Goal: Transaction & Acquisition: Register for event/course

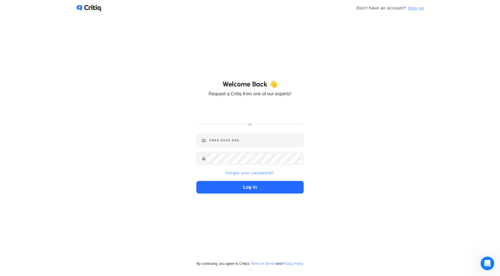
click at [415, 8] on span "Sign up" at bounding box center [415, 8] width 16 height 7
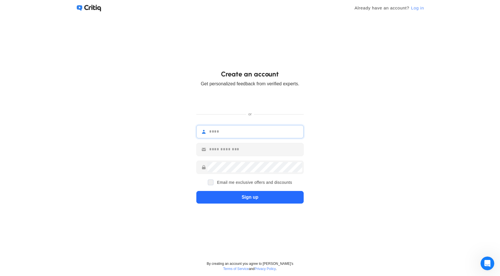
click at [269, 133] on input "text" at bounding box center [254, 131] width 95 height 10
type input "**********"
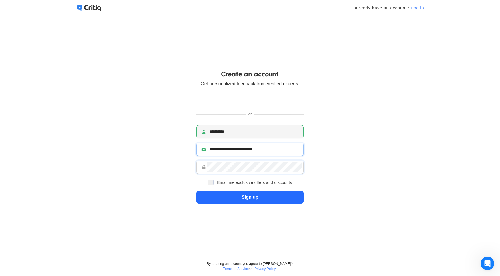
type Address "**********"
click at [211, 182] on div at bounding box center [211, 182] width 6 height 6
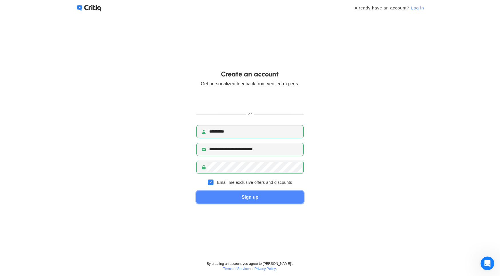
click at [249, 198] on div "Sign up" at bounding box center [249, 197] width 101 height 12
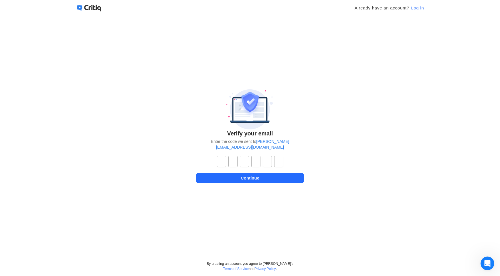
click at [218, 158] on input "tel" at bounding box center [221, 161] width 9 height 11
type input "*"
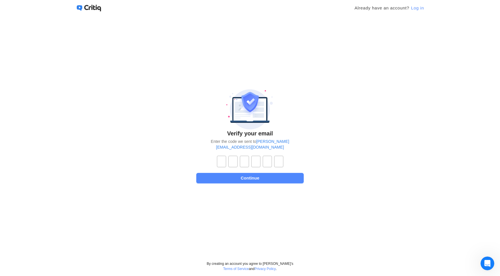
type input "*"
click at [257, 176] on div "Continue" at bounding box center [250, 178] width 102 height 10
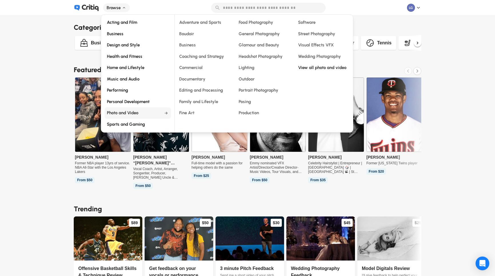
click at [130, 111] on span "Photo and Video" at bounding box center [133, 113] width 53 height 7
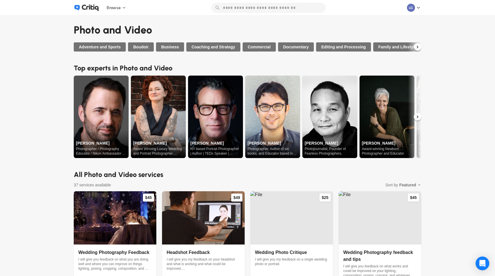
click at [420, 115] on icon at bounding box center [417, 116] width 5 height 5
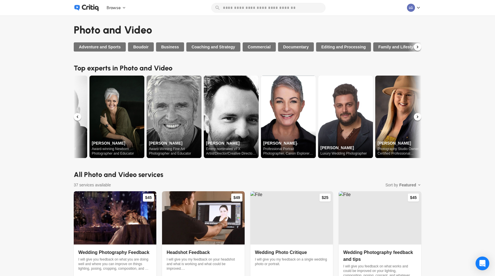
scroll to position [0, 329]
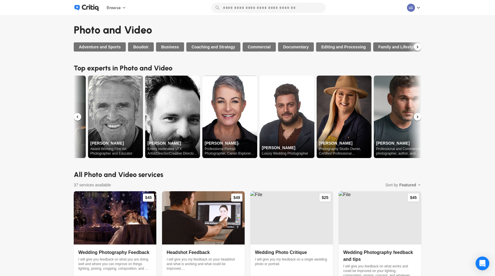
click at [420, 115] on icon at bounding box center [417, 116] width 5 height 5
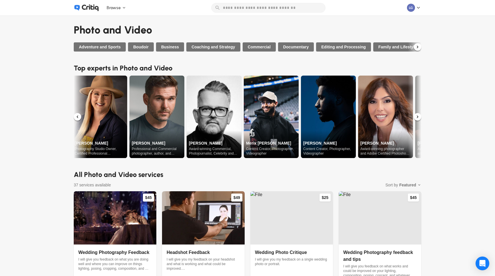
scroll to position [0, 615]
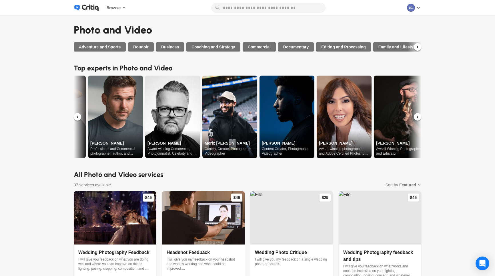
click at [420, 115] on icon at bounding box center [417, 116] width 5 height 5
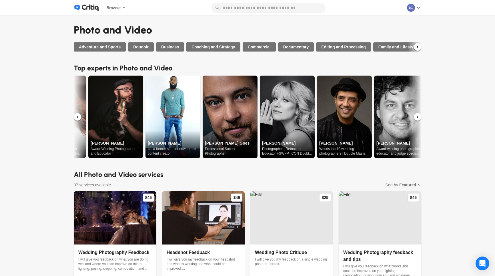
scroll to position [0, 901]
click at [420, 115] on icon at bounding box center [417, 116] width 5 height 5
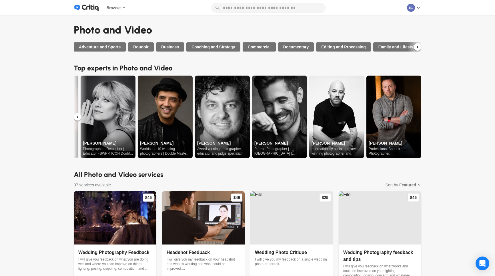
click at [421, 115] on img at bounding box center [394, 116] width 55 height 82
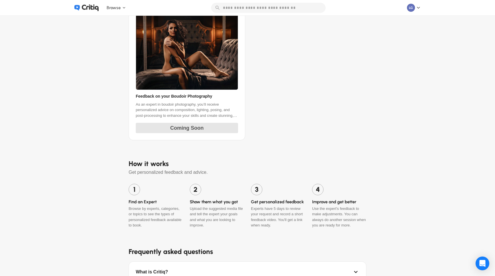
scroll to position [175, 0]
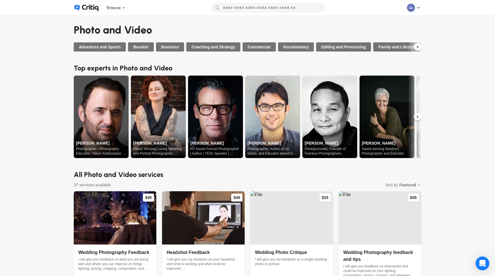
click at [419, 46] on icon at bounding box center [417, 46] width 5 height 5
click at [295, 47] on span "Glamour and Beauty" at bounding box center [293, 47] width 39 height 6
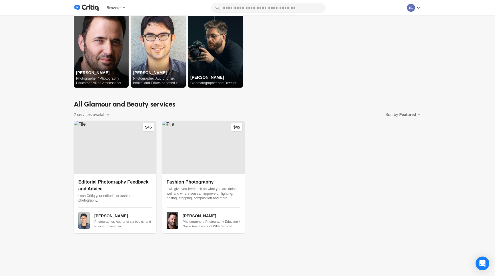
scroll to position [17, 0]
